Goal: Information Seeking & Learning: Learn about a topic

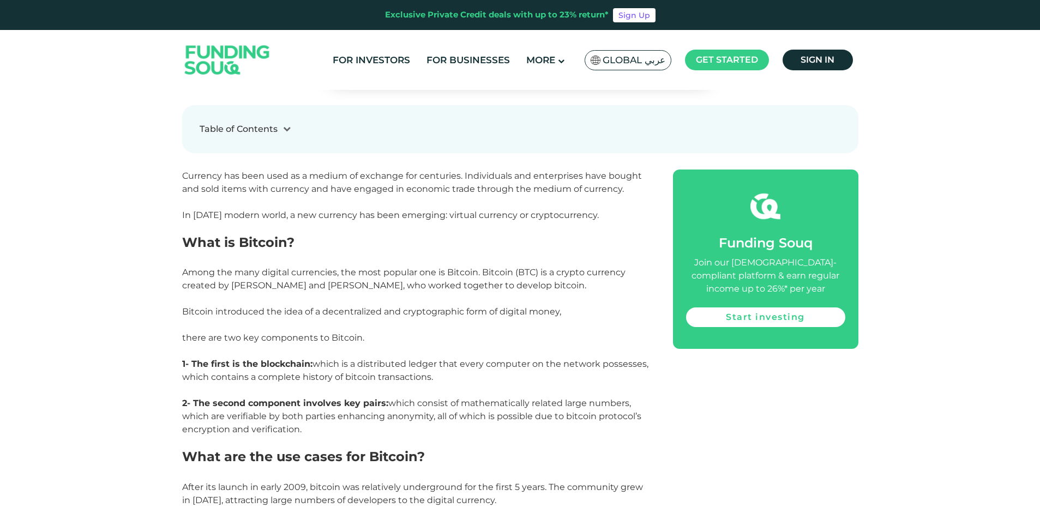
scroll to position [600, 0]
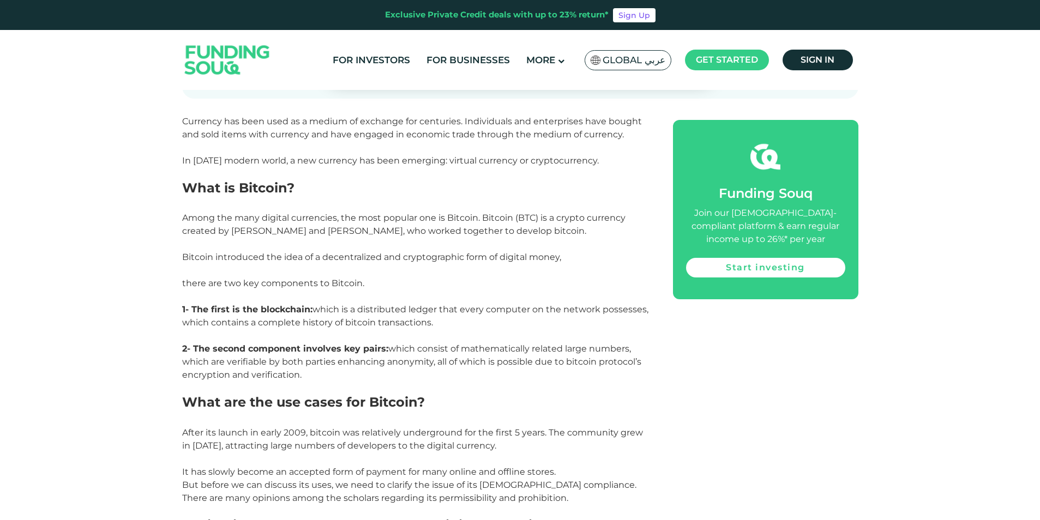
click at [257, 218] on span "Among the many digital currencies, the most popular one is Bitcoin. Bitcoin (BT…" at bounding box center [415, 296] width 466 height 167
click at [260, 218] on span "Among the many digital currencies, the most popular one is Bitcoin. Bitcoin (BT…" at bounding box center [415, 296] width 466 height 167
click at [482, 218] on span "Among the many digital currencies, the most popular one is Bitcoin. Bitcoin (BT…" at bounding box center [415, 296] width 466 height 167
click at [512, 221] on span "Among the many digital currencies, the most popular one is Bitcoin. Bitcoin (BT…" at bounding box center [415, 296] width 466 height 167
click at [514, 222] on span "Among the many digital currencies, the most popular one is Bitcoin. Bitcoin (BT…" at bounding box center [415, 296] width 466 height 167
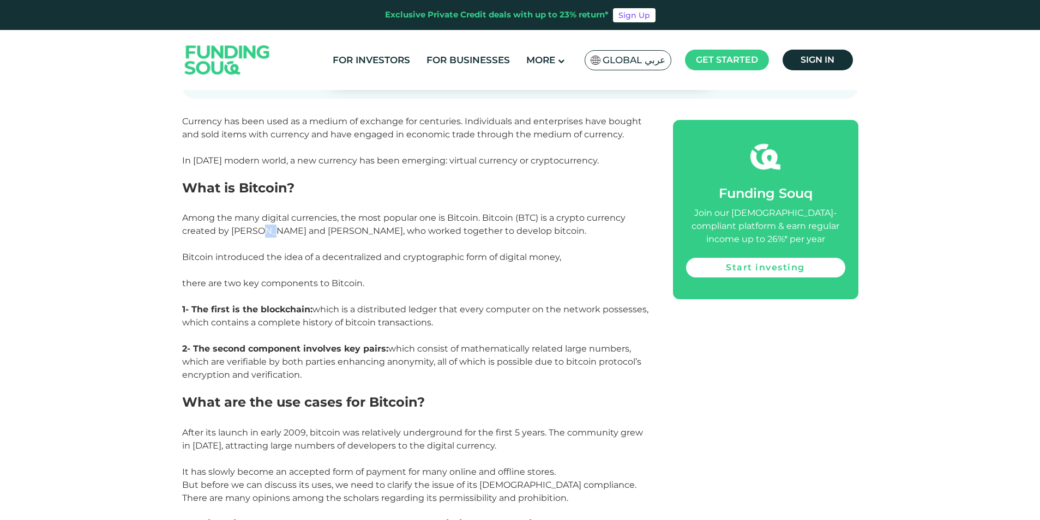
click at [261, 229] on span "Among the many digital currencies, the most popular one is Bitcoin. Bitcoin (BT…" at bounding box center [415, 296] width 466 height 167
click at [297, 236] on span "Among the many digital currencies, the most popular one is Bitcoin. Bitcoin (BT…" at bounding box center [415, 296] width 466 height 167
click at [314, 230] on span "Among the many digital currencies, the most popular one is Bitcoin. Bitcoin (BT…" at bounding box center [415, 296] width 466 height 167
click at [331, 233] on span "Among the many digital currencies, the most popular one is Bitcoin. Bitcoin (BT…" at bounding box center [415, 296] width 466 height 167
click at [336, 267] on p "Among the many digital currencies, the most popular one is Bitcoin. Bitcoin (BT…" at bounding box center [415, 297] width 466 height 170
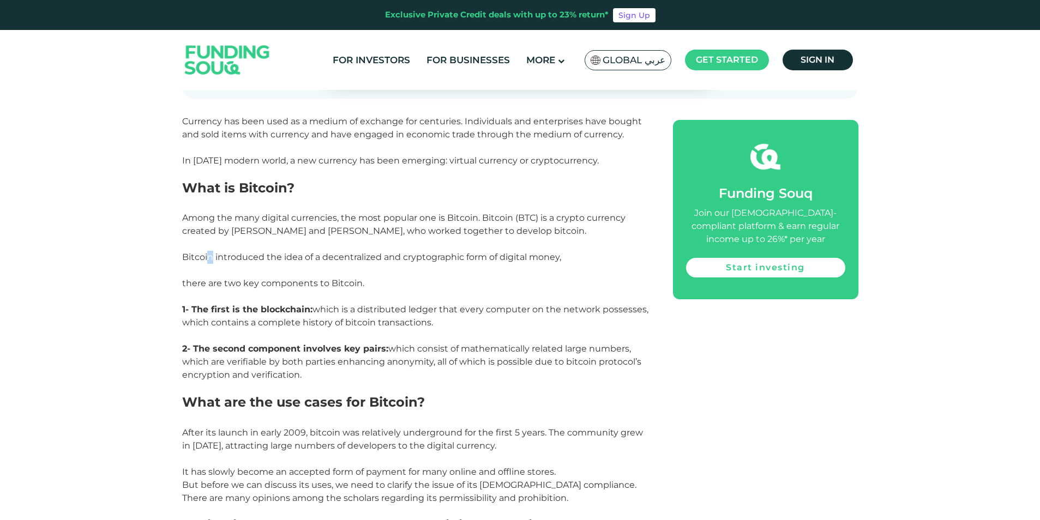
click at [210, 255] on span "Among the many digital currencies, the most popular one is Bitcoin. Bitcoin (BT…" at bounding box center [415, 296] width 466 height 167
drag, startPoint x: 210, startPoint y: 255, endPoint x: 220, endPoint y: 251, distance: 10.3
click at [220, 251] on p "Among the many digital currencies, the most popular one is Bitcoin. Bitcoin (BT…" at bounding box center [415, 297] width 466 height 170
click at [213, 255] on span "Among the many digital currencies, the most popular one is Bitcoin. Bitcoin (BT…" at bounding box center [415, 296] width 466 height 167
click at [232, 257] on span "Among the many digital currencies, the most popular one is Bitcoin. Bitcoin (BT…" at bounding box center [415, 296] width 466 height 167
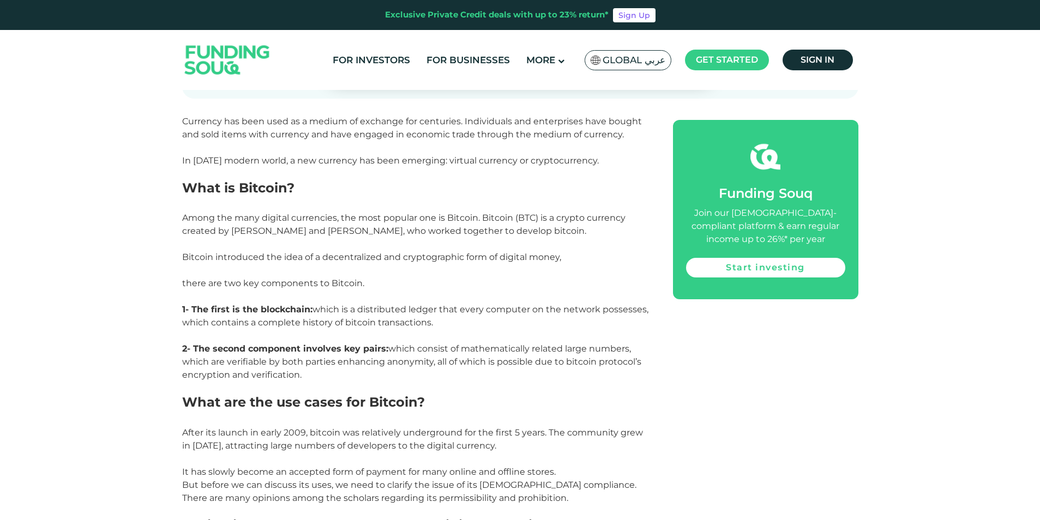
click at [207, 309] on strong "1- The first is the blockchain:" at bounding box center [247, 309] width 130 height 10
click at [208, 310] on strong "1- The first is the blockchain:" at bounding box center [247, 309] width 130 height 10
click at [280, 323] on span "Among the many digital currencies, the most popular one is Bitcoin. Bitcoin (BT…" at bounding box center [415, 296] width 466 height 167
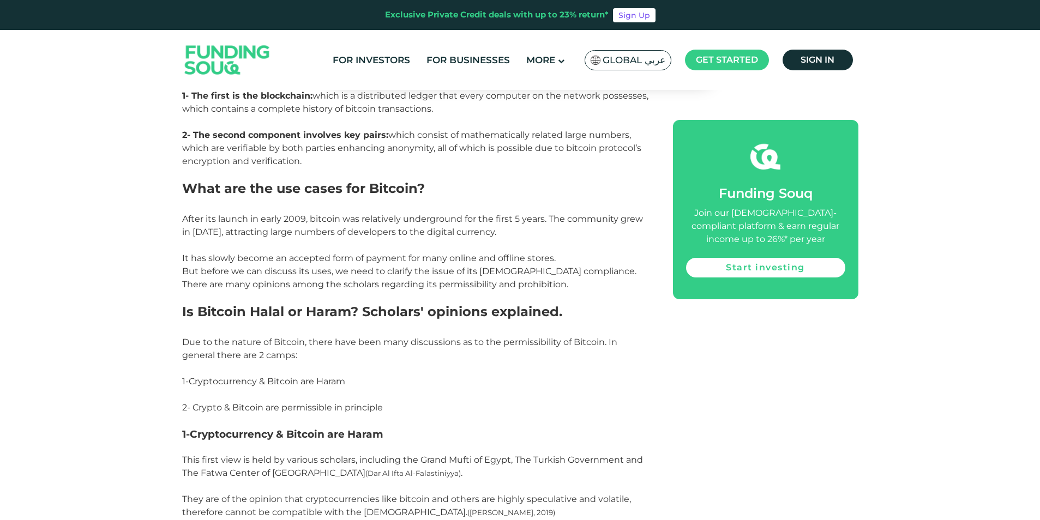
scroll to position [818, 0]
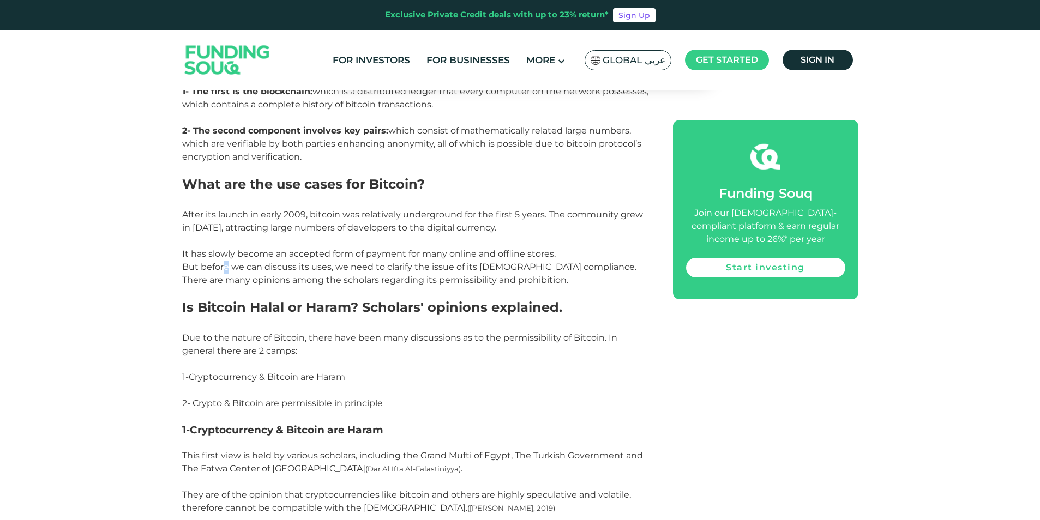
click at [228, 267] on span "But before we can discuss its uses, we need to clarify the issue of its [DEMOGR…" at bounding box center [409, 273] width 454 height 23
drag, startPoint x: 228, startPoint y: 267, endPoint x: 323, endPoint y: 277, distance: 94.8
click at [323, 277] on span "But before we can discuss its uses, we need to clarify the issue of its [DEMOGR…" at bounding box center [409, 273] width 454 height 23
click at [484, 275] on span "But before we can discuss its uses, we need to clarify the issue of its [DEMOGR…" at bounding box center [409, 273] width 454 height 23
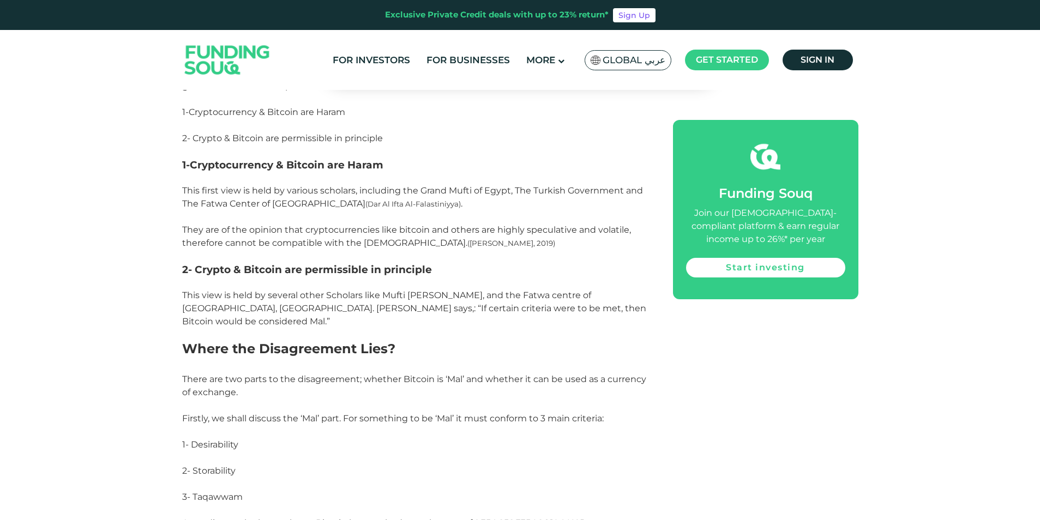
scroll to position [1091, 0]
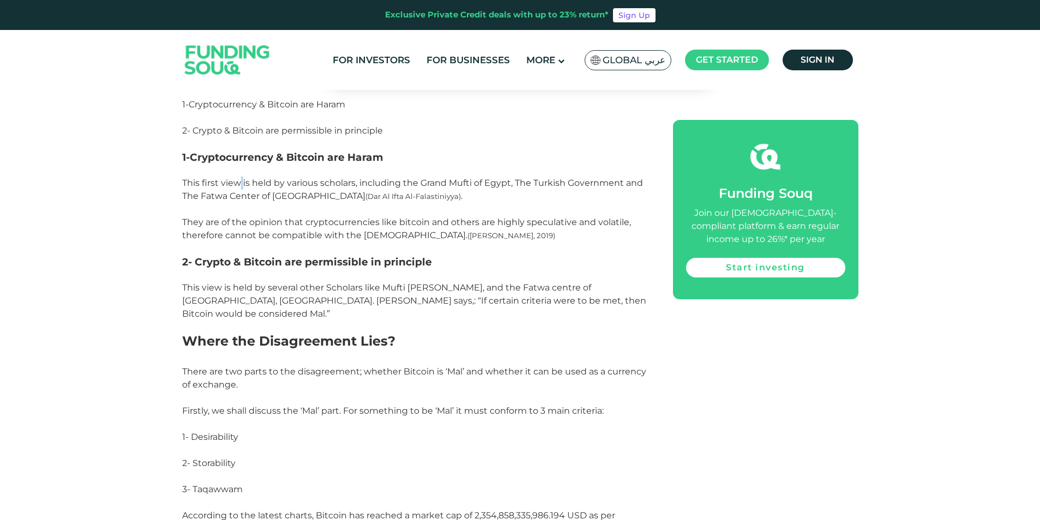
click at [242, 182] on span "This first view is held by various scholars, including the Grand Mufti of Egypt…" at bounding box center [412, 209] width 461 height 63
click at [302, 195] on span "This first view is held by various scholars, including the Grand Mufti of Egypt…" at bounding box center [412, 209] width 461 height 63
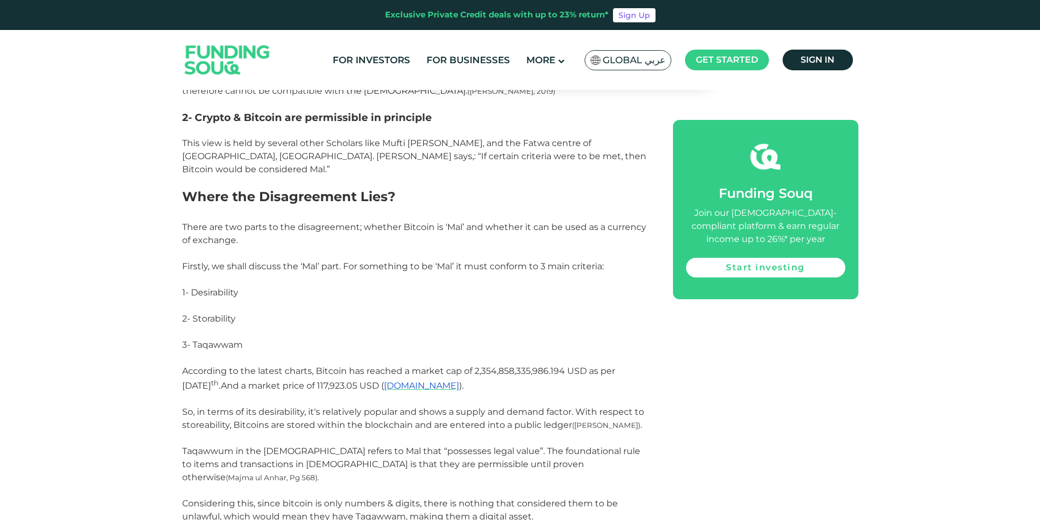
scroll to position [1254, 0]
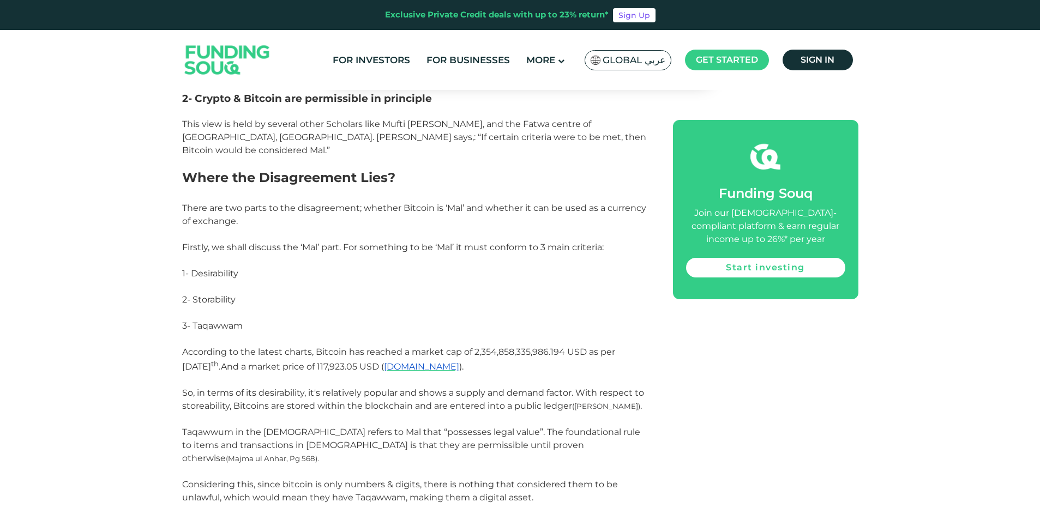
click at [192, 300] on span "2- Storability" at bounding box center [208, 299] width 53 height 10
click at [240, 350] on span "According to the latest charts, Bitcoin has reached a market cap of 2,354,858,3…" at bounding box center [398, 359] width 433 height 25
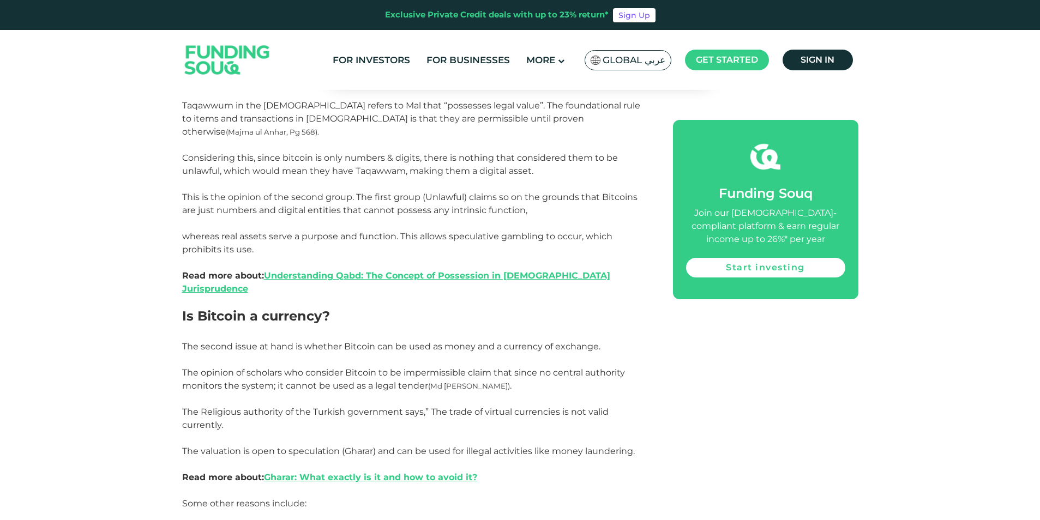
scroll to position [1581, 0]
click at [343, 341] on span "The second issue at hand is whether Bitcoin can be used as money and a currency…" at bounding box center [391, 346] width 418 height 10
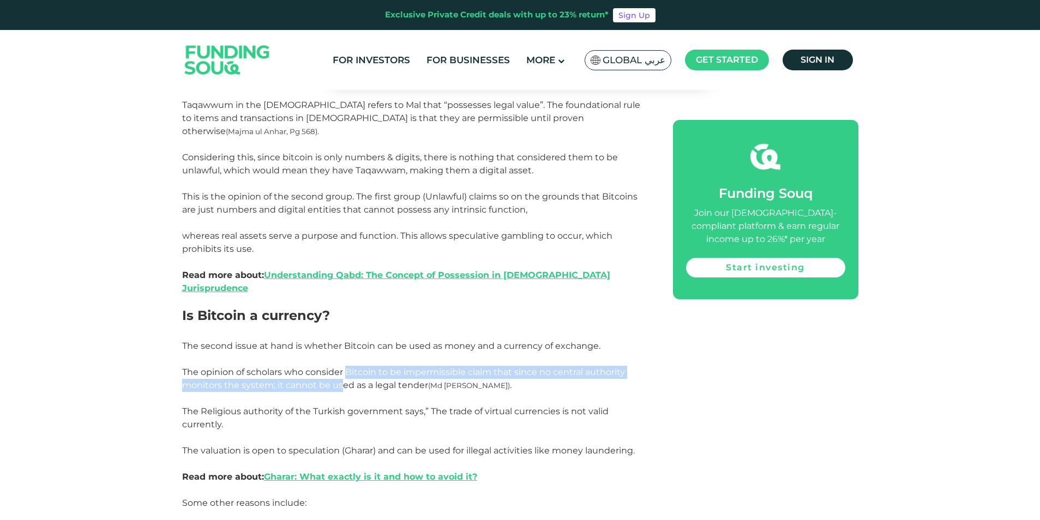
click at [347, 366] on p "The opinion of scholars who consider Bitcoin to be impermissible claim that sin…" at bounding box center [415, 385] width 466 height 39
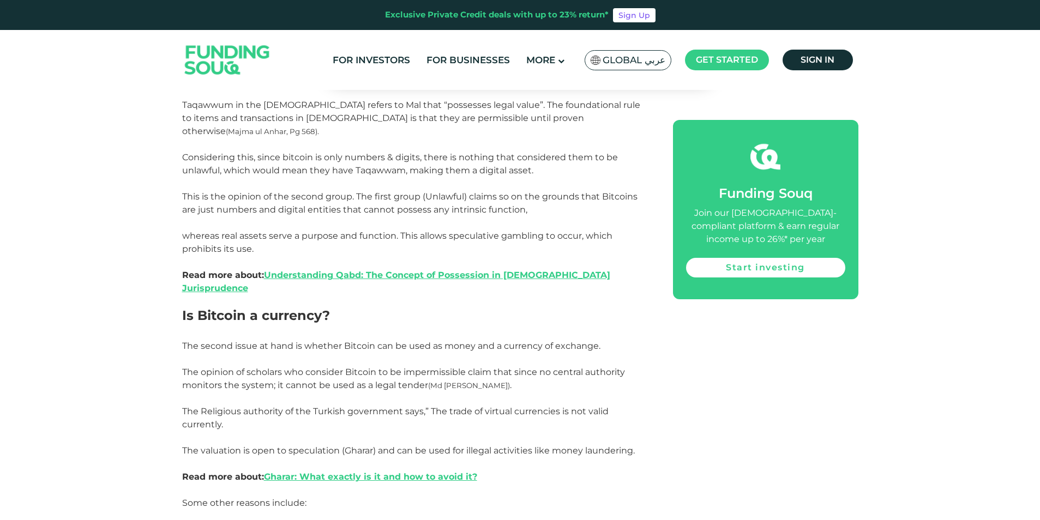
drag, startPoint x: 347, startPoint y: 352, endPoint x: 341, endPoint y: 342, distance: 11.2
click at [341, 367] on span "The opinion of scholars who consider Bitcoin to be impermissible claim that sin…" at bounding box center [403, 378] width 443 height 23
click at [346, 367] on span "The opinion of scholars who consider Bitcoin to be impermissible claim that sin…" at bounding box center [403, 378] width 443 height 23
click at [350, 367] on span "The opinion of scholars who consider Bitcoin to be impermissible claim that sin…" at bounding box center [403, 378] width 443 height 23
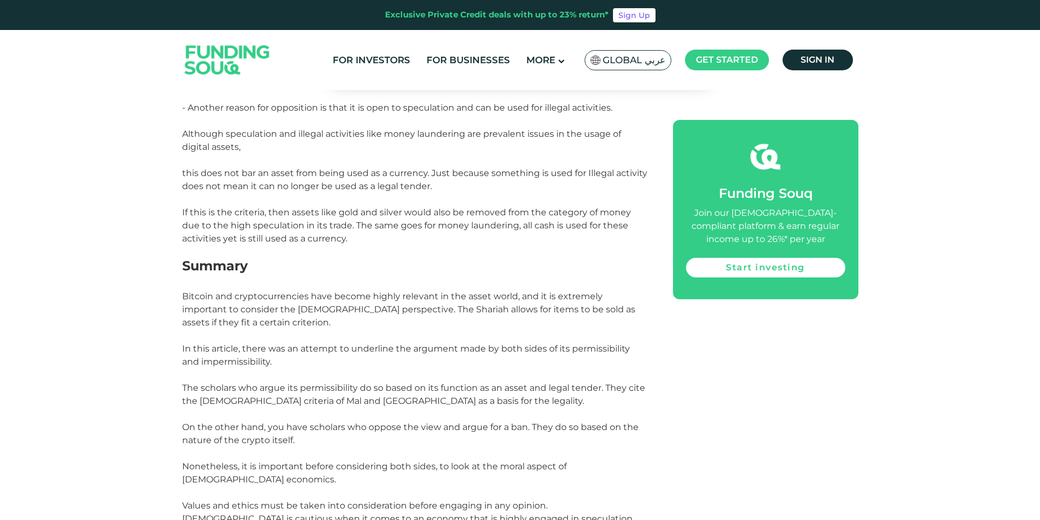
scroll to position [2399, 0]
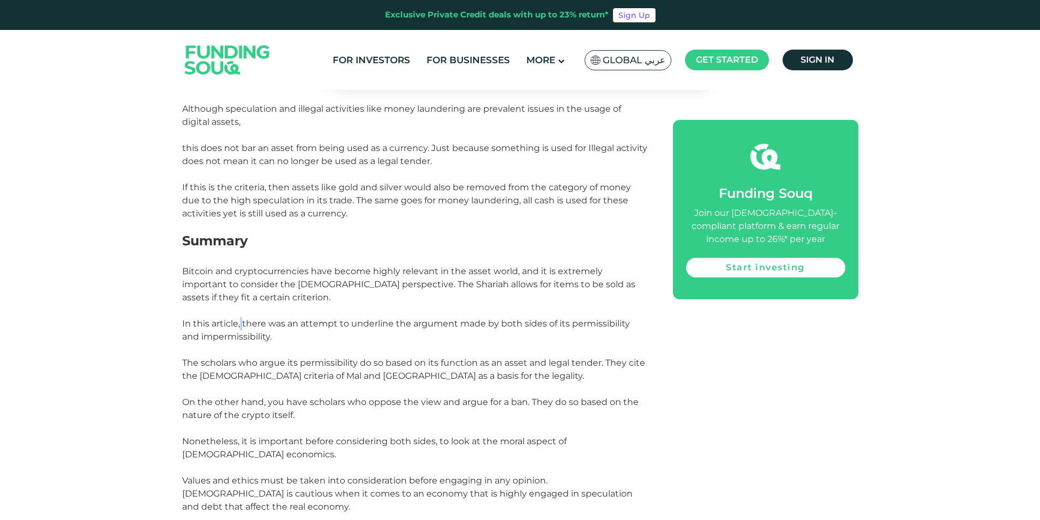
click at [244, 297] on span "Bitcoin and cryptocurrencies have become highly relevant in the asset world, an…" at bounding box center [408, 304] width 453 height 76
click at [279, 321] on p "Bitcoin and cryptocurrencies have become highly relevant in the asset world, an…" at bounding box center [415, 311] width 466 height 92
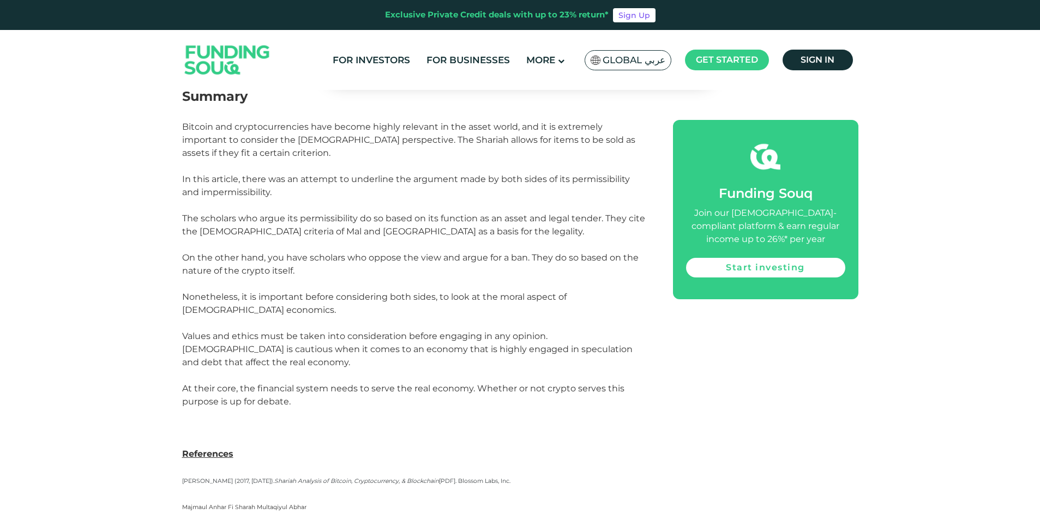
scroll to position [2563, 0]
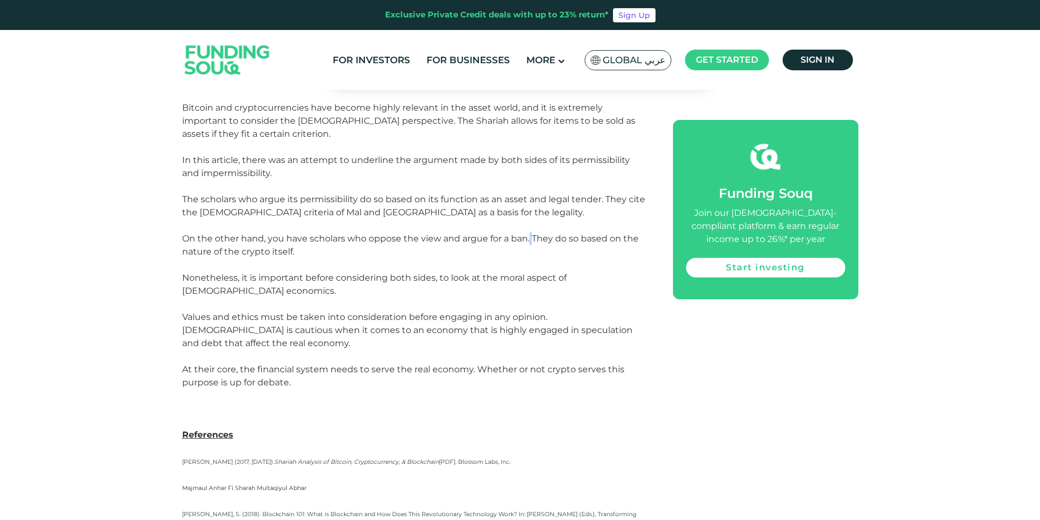
click at [530, 213] on span "The scholars who argue its permissibility do so based on its function as an ass…" at bounding box center [413, 291] width 463 height 194
click at [425, 232] on p "The scholars who argue its permissibility do so based on its function as an ass…" at bounding box center [415, 291] width 466 height 196
click at [342, 251] on span "The scholars who argue its permissibility do so based on its function as an ass…" at bounding box center [413, 291] width 463 height 194
click at [232, 290] on span "The scholars who argue its permissibility do so based on its function as an ass…" at bounding box center [413, 291] width 463 height 194
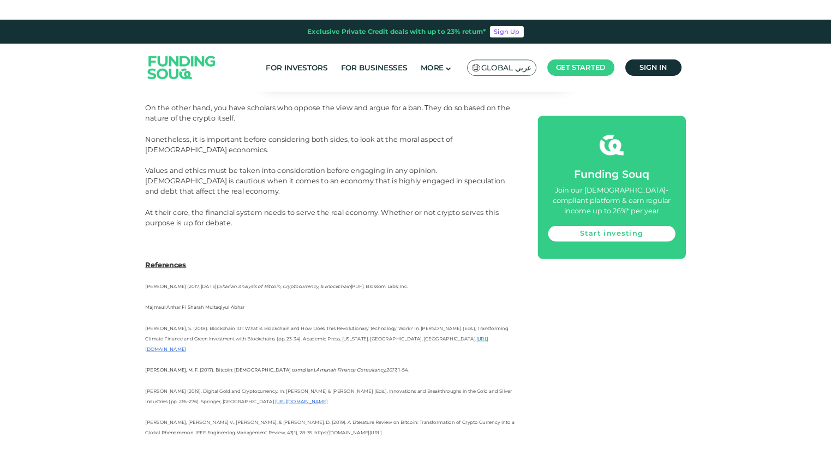
scroll to position [2672, 0]
